Goal: Consume media (video, audio): Consume media (video, audio)

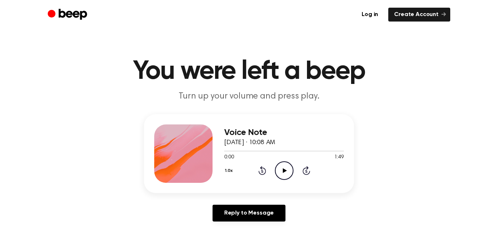
click at [287, 166] on icon "Play Audio" at bounding box center [284, 170] width 19 height 19
click at [285, 167] on icon "Play Audio" at bounding box center [284, 170] width 19 height 19
click at [83, 106] on main "You were left a beep Turn up your volume and press play. Voice Note [DATE] · 10…" at bounding box center [249, 225] width 498 height 450
click at [281, 169] on icon "Play Audio" at bounding box center [284, 170] width 19 height 19
click at [281, 169] on icon "Pause Audio" at bounding box center [284, 170] width 19 height 19
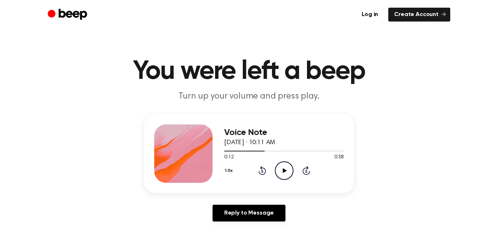
click at [287, 172] on icon "Play Audio" at bounding box center [284, 170] width 19 height 19
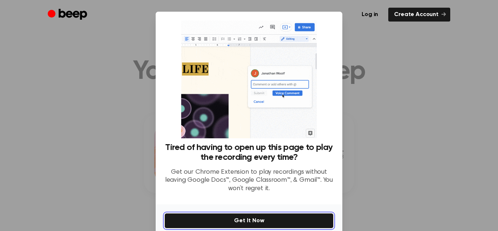
click at [259, 223] on button "Get It Now" at bounding box center [248, 220] width 169 height 15
